Goal: Use online tool/utility: Utilize a website feature to perform a specific function

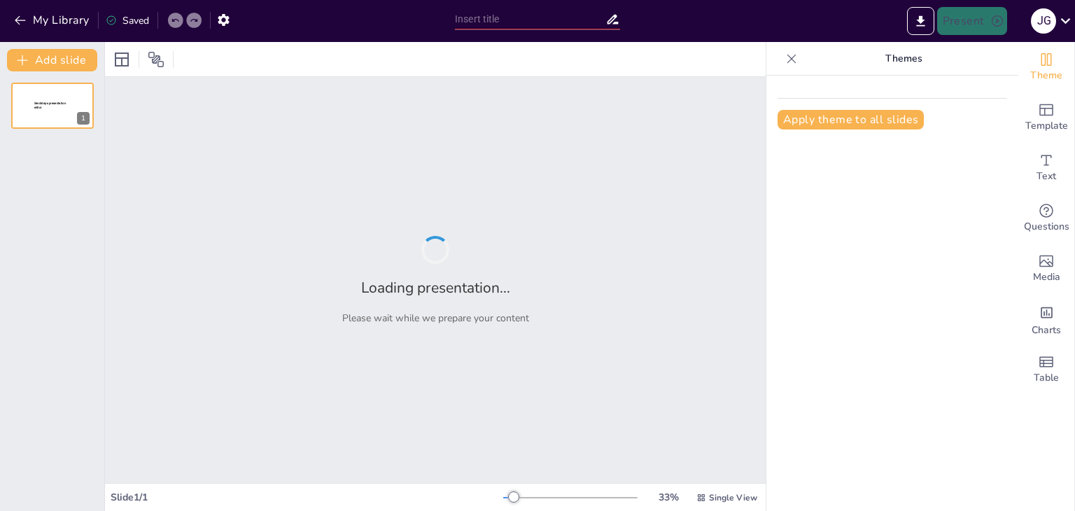
type input "Caballos: Amigos de Cuatro Patas"
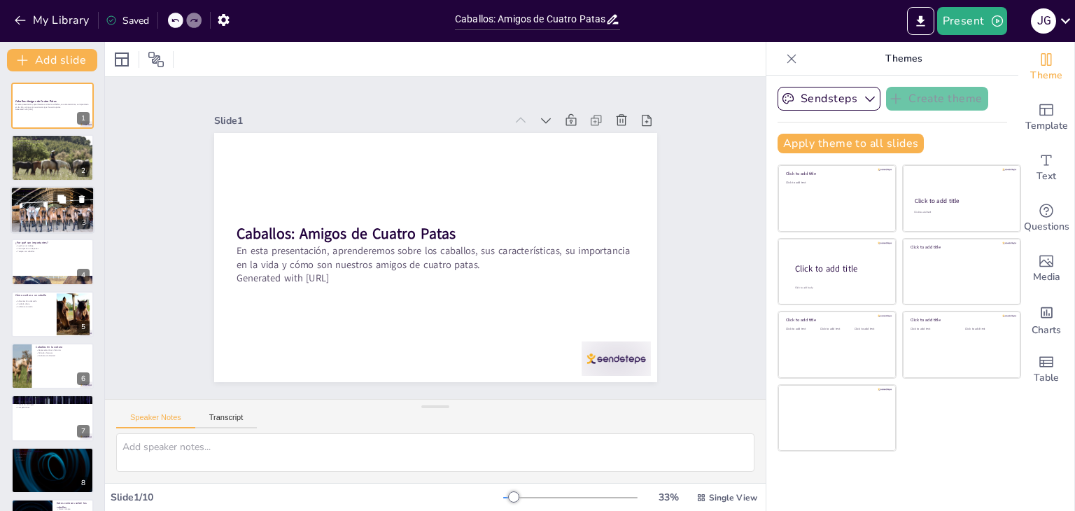
click at [44, 196] on p "Características únicas" at bounding box center [53, 196] width 76 height 3
type textarea "Hay muchas razas de caballos, cada una con sus propias características. Aprende…"
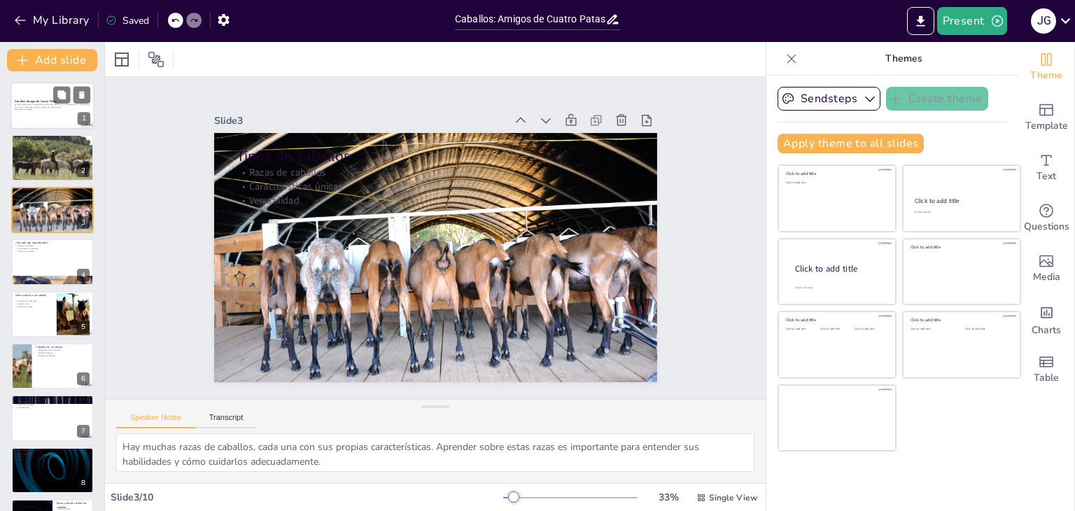
click at [34, 108] on p "Generated with [URL]" at bounding box center [53, 109] width 76 height 3
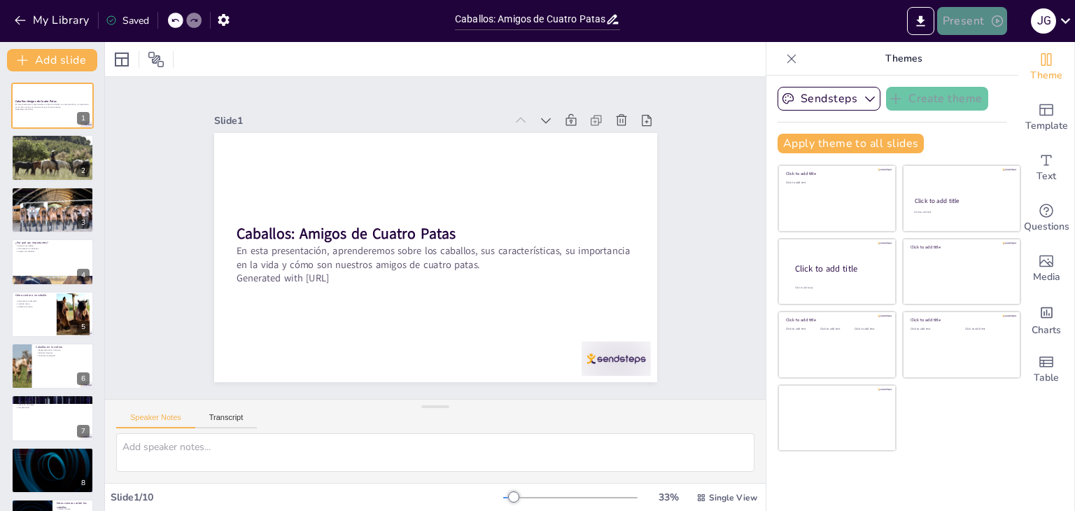
click at [963, 20] on button "Present" at bounding box center [972, 21] width 70 height 28
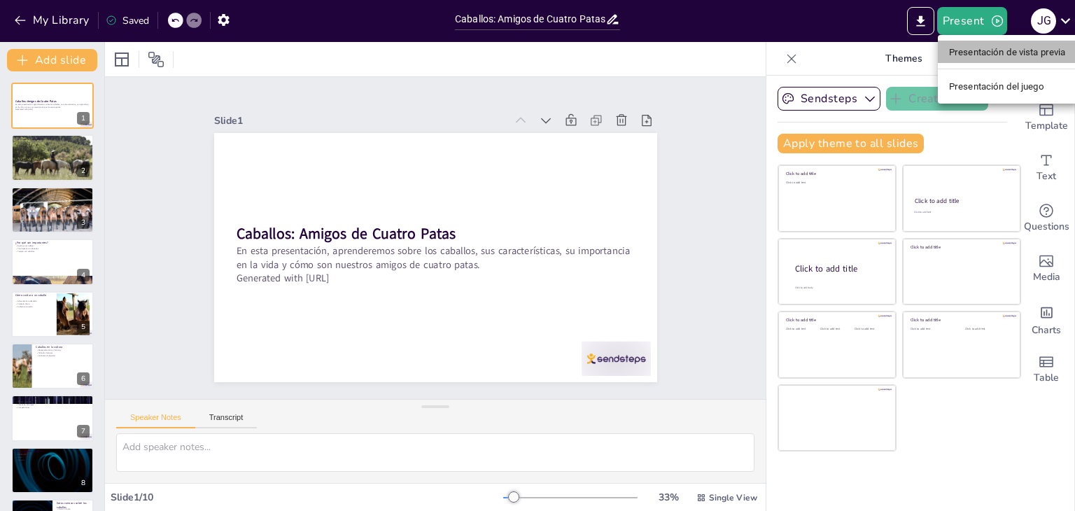
click at [1000, 59] on font "Presentación de vista previa" at bounding box center [1007, 52] width 117 height 14
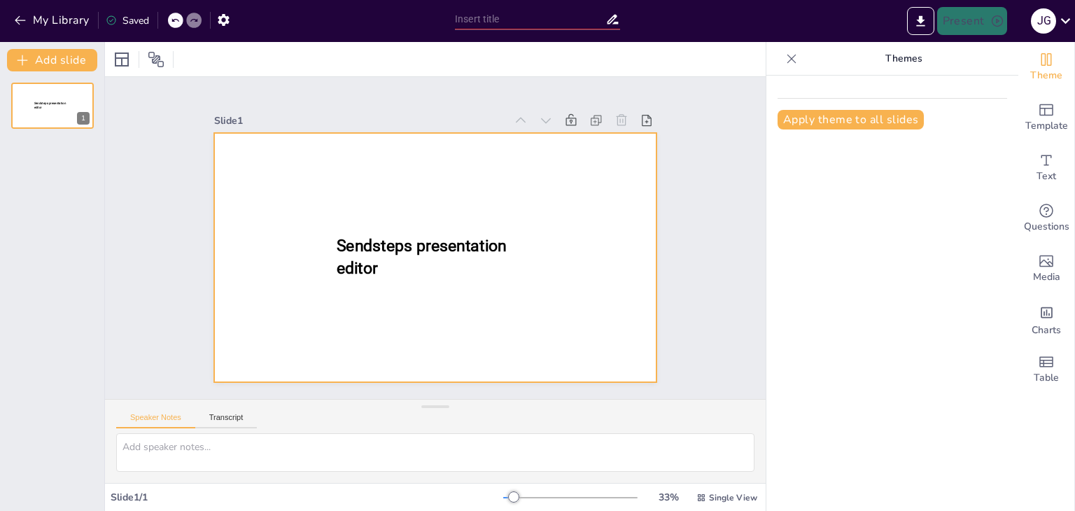
type input "Caballos: Amigos de Cuatro Patas"
